Goal: Navigation & Orientation: Go to known website

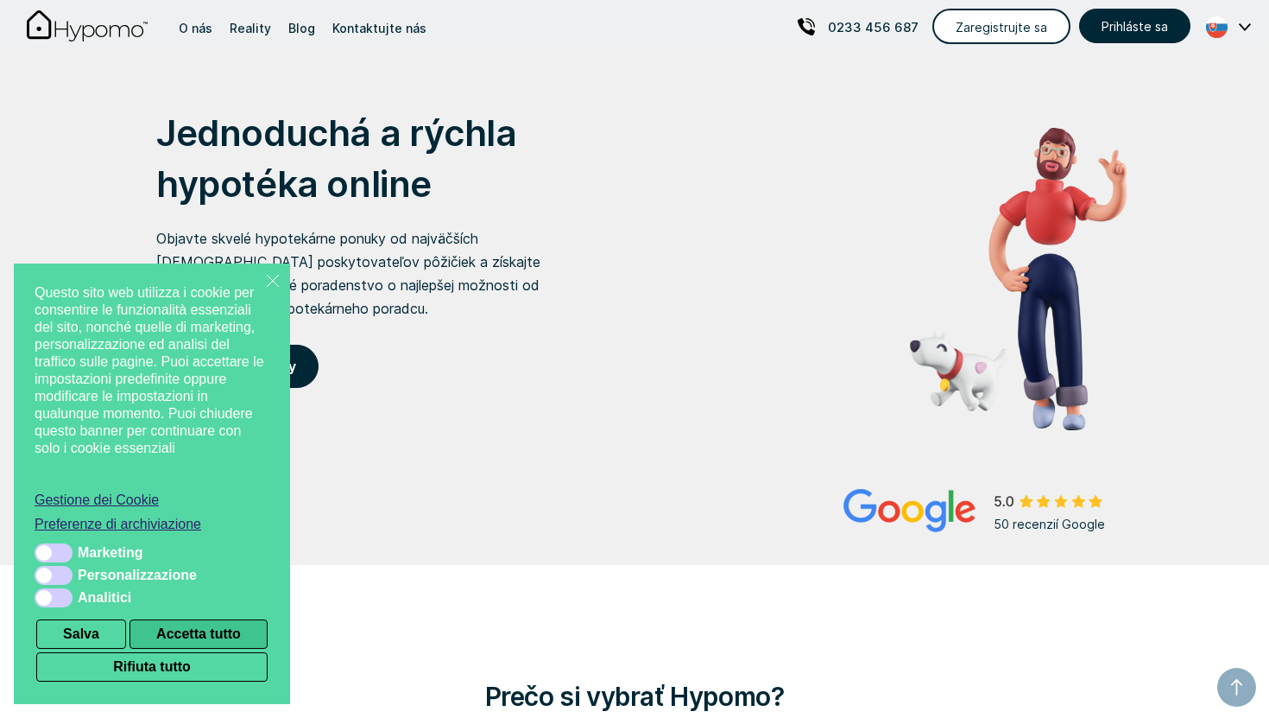
click at [183, 641] on button "Accetta tutto" at bounding box center [199, 633] width 138 height 29
checkbox input "true"
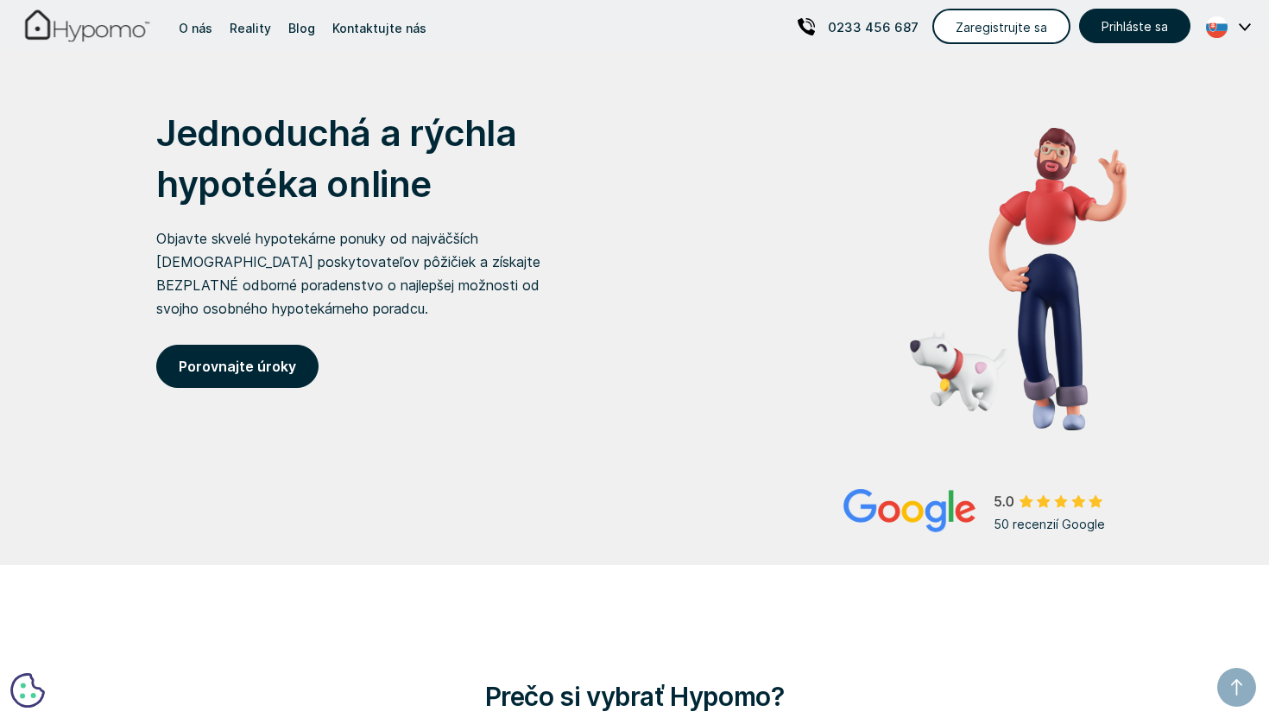
click at [68, 25] on img "home" at bounding box center [87, 25] width 124 height 33
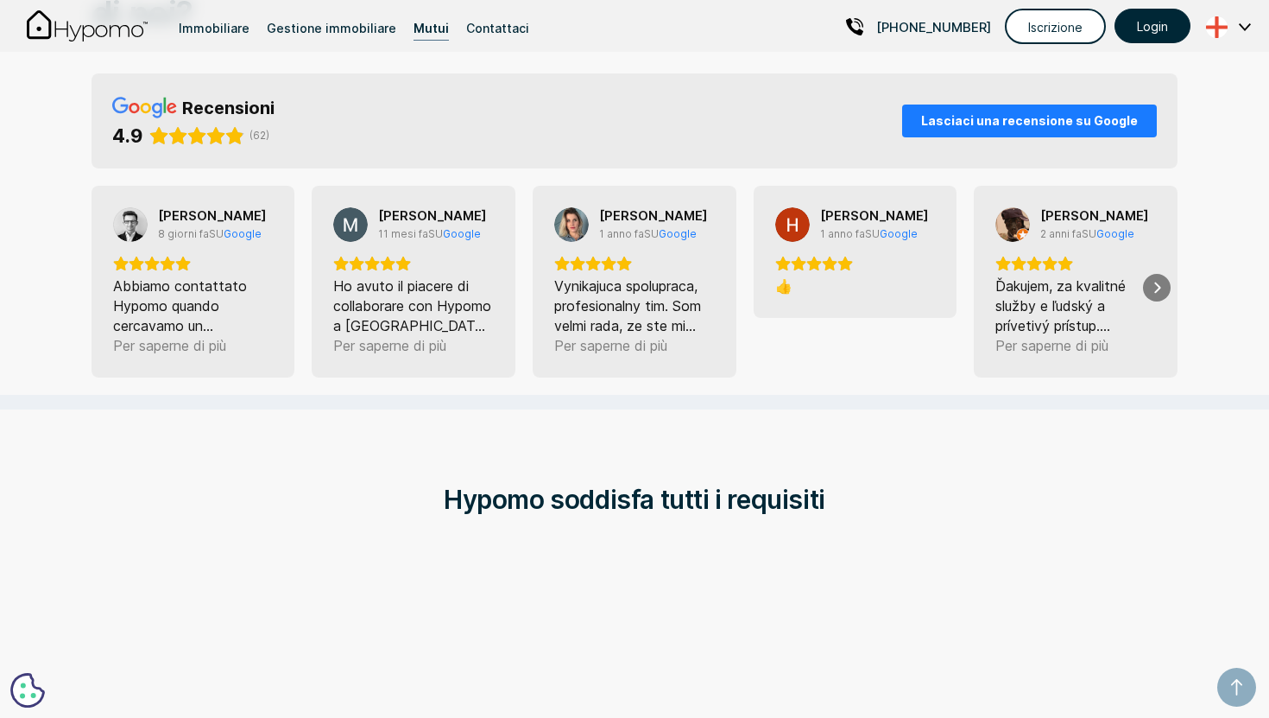
scroll to position [2867, 0]
